Goal: Task Accomplishment & Management: Manage account settings

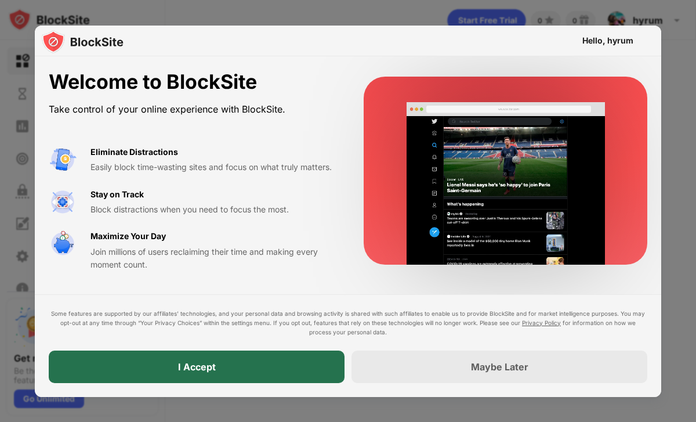
click at [245, 370] on div "I Accept" at bounding box center [197, 366] width 296 height 32
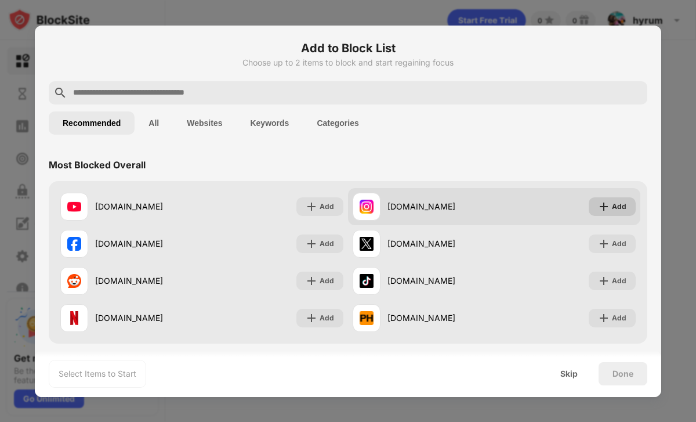
click at [603, 208] on img at bounding box center [604, 207] width 12 height 12
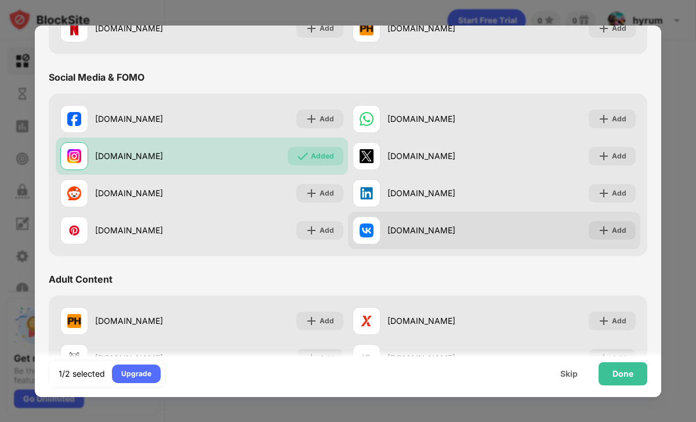
scroll to position [289, 0]
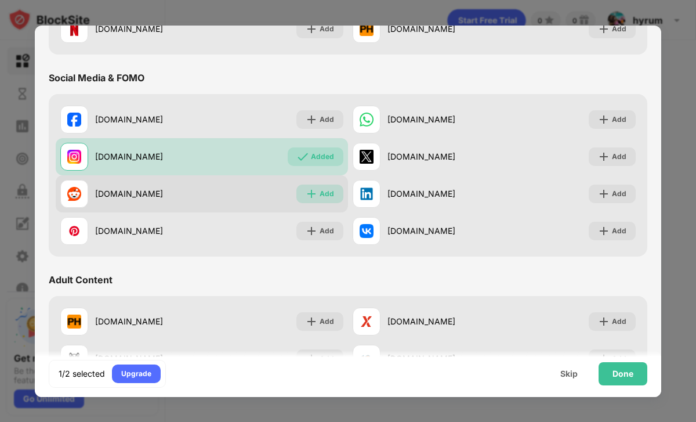
click at [320, 194] on div "Add" at bounding box center [327, 194] width 15 height 12
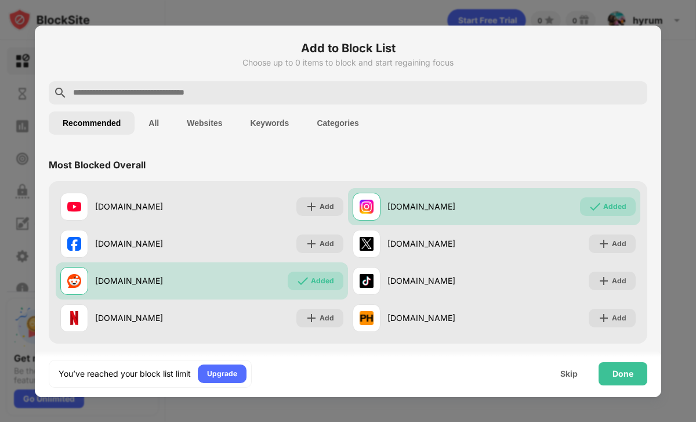
scroll to position [3, 0]
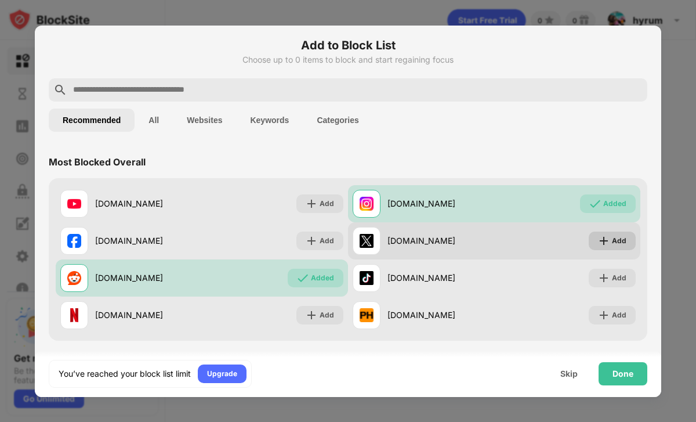
click at [612, 244] on div "Add" at bounding box center [612, 240] width 47 height 19
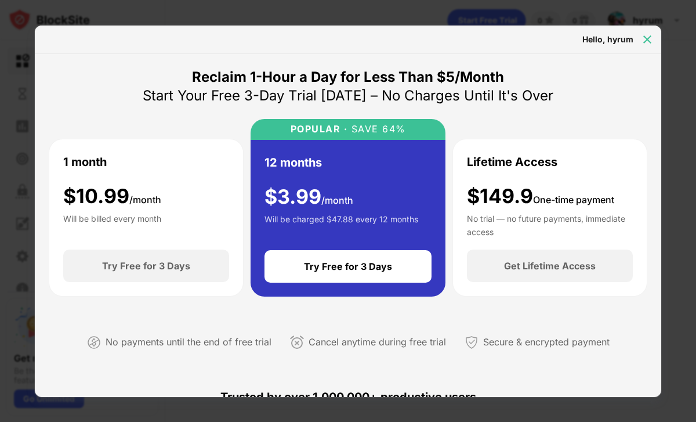
click at [644, 41] on img at bounding box center [648, 40] width 12 height 12
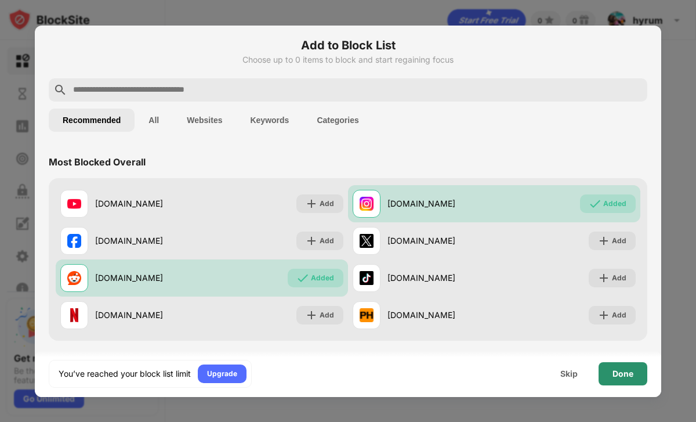
click at [614, 369] on div "Done" at bounding box center [623, 373] width 21 height 9
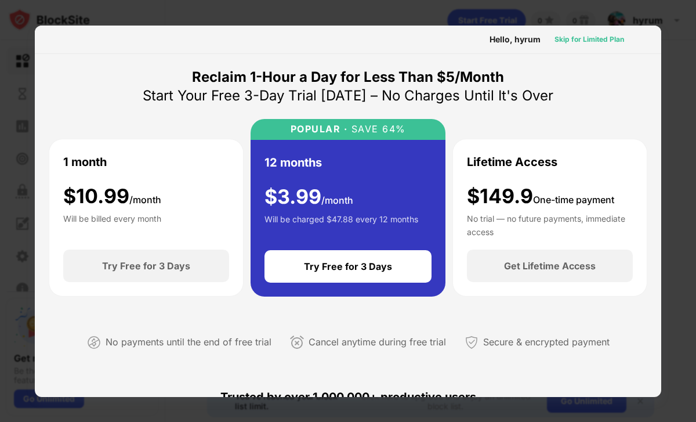
click at [587, 37] on div "Skip for Limited Plan" at bounding box center [590, 40] width 70 height 12
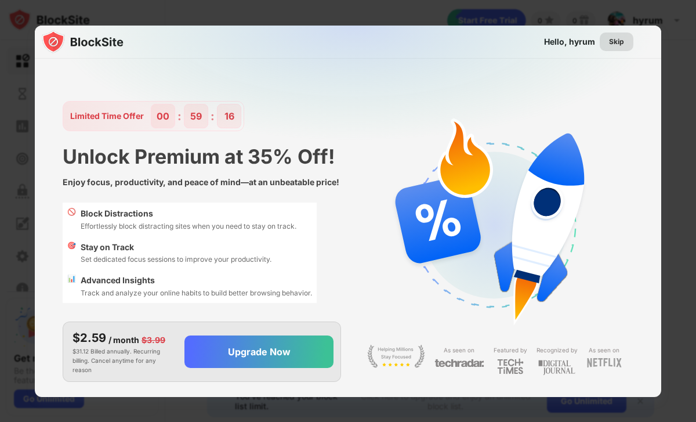
click at [617, 44] on div "Skip" at bounding box center [616, 42] width 15 height 12
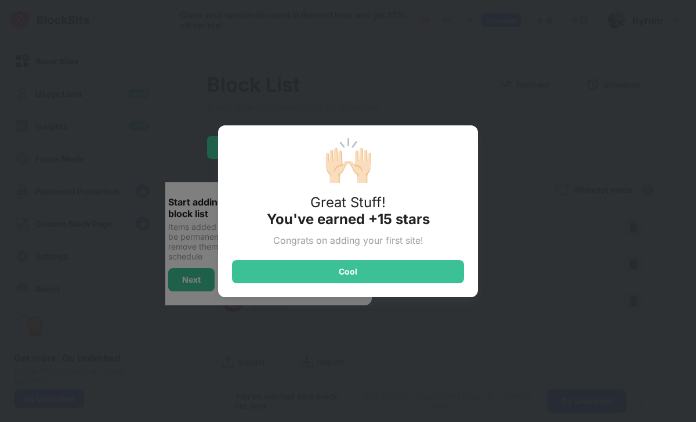
click at [404, 256] on div "🙌🏻 Great Stuff! You've earned +15 stars Congrats on adding your first site! Cool" at bounding box center [348, 211] width 260 height 172
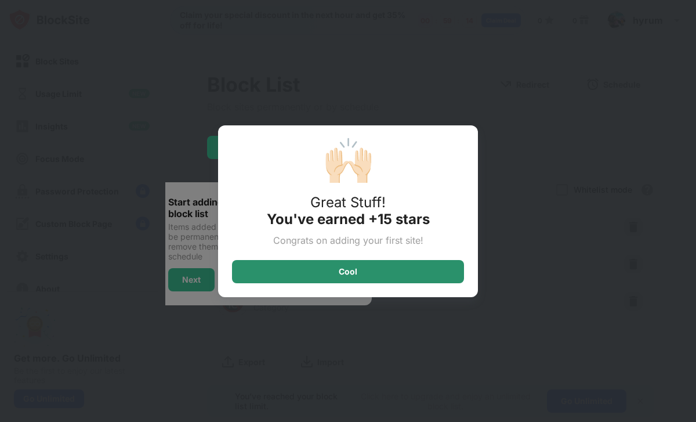
click at [404, 265] on div "Cool" at bounding box center [348, 271] width 232 height 23
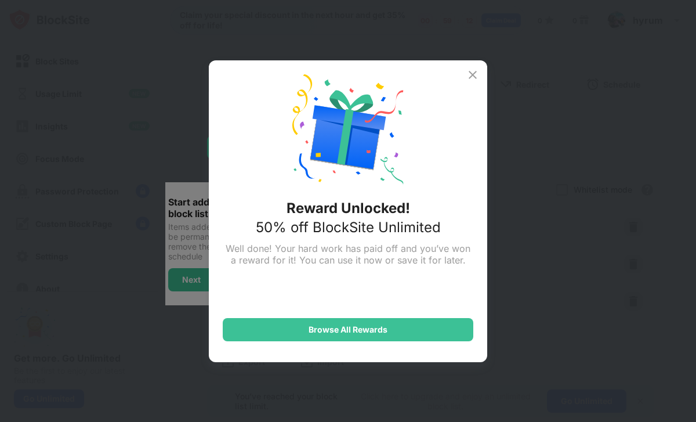
click at [480, 72] on div "Reward Unlocked! 50% off BlockSite Unlimited Well done! Your hard work has paid…" at bounding box center [348, 211] width 278 height 302
click at [479, 70] on img at bounding box center [473, 75] width 14 height 14
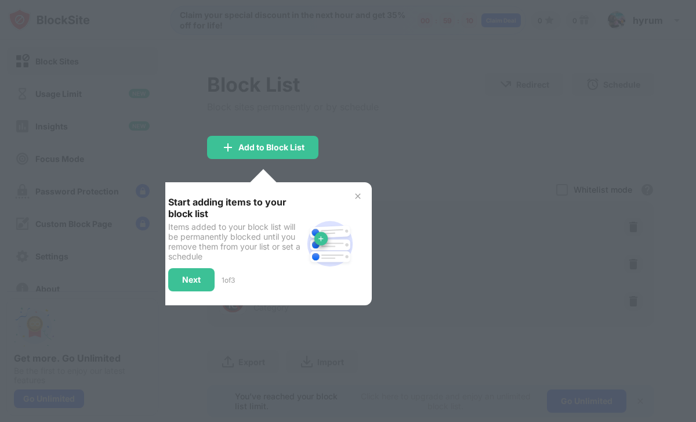
click at [364, 189] on div "Start adding items to your block list Items added to your block list will be pe…" at bounding box center [263, 243] width 218 height 123
click at [358, 200] on img at bounding box center [357, 195] width 9 height 9
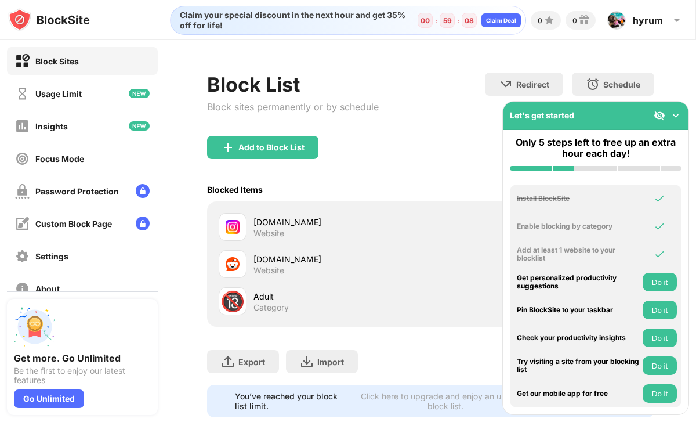
scroll to position [1, 0]
click at [297, 306] on div "Adult Category" at bounding box center [343, 301] width 178 height 23
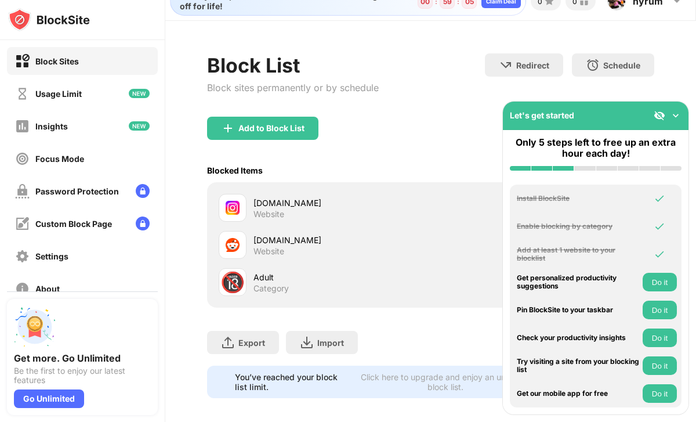
scroll to position [27, 0]
